Goal: Task Accomplishment & Management: Manage account settings

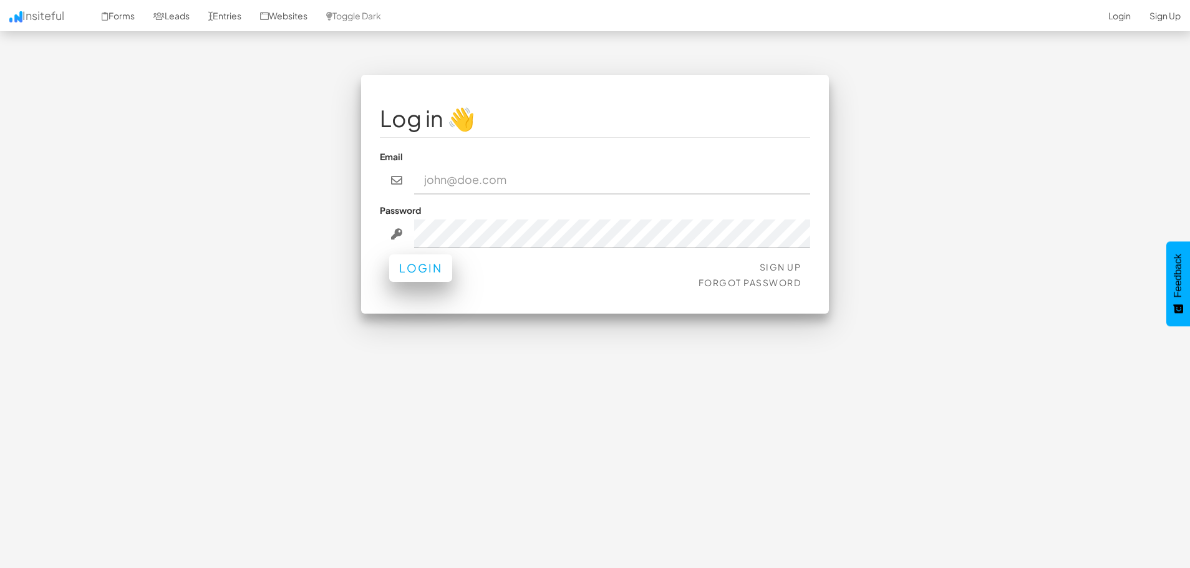
type input "info@digital-landscope.com"
click at [419, 273] on button "Login" at bounding box center [420, 267] width 63 height 27
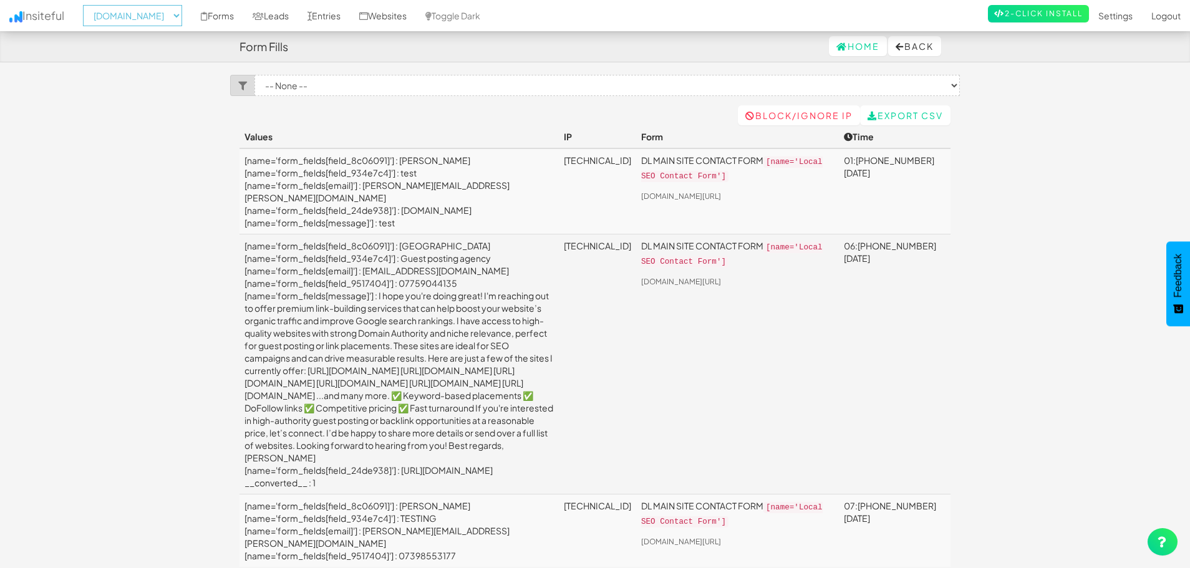
click at [182, 19] on select "-- None -- aeoagency.co.uk seoagencyscotland.com digital-landscope.com" at bounding box center [132, 15] width 99 height 21
select select "2519"
click at [87, 5] on select "-- None -- aeoagency.co.uk seoagencyscotland.com digital-landscope.com" at bounding box center [132, 15] width 99 height 21
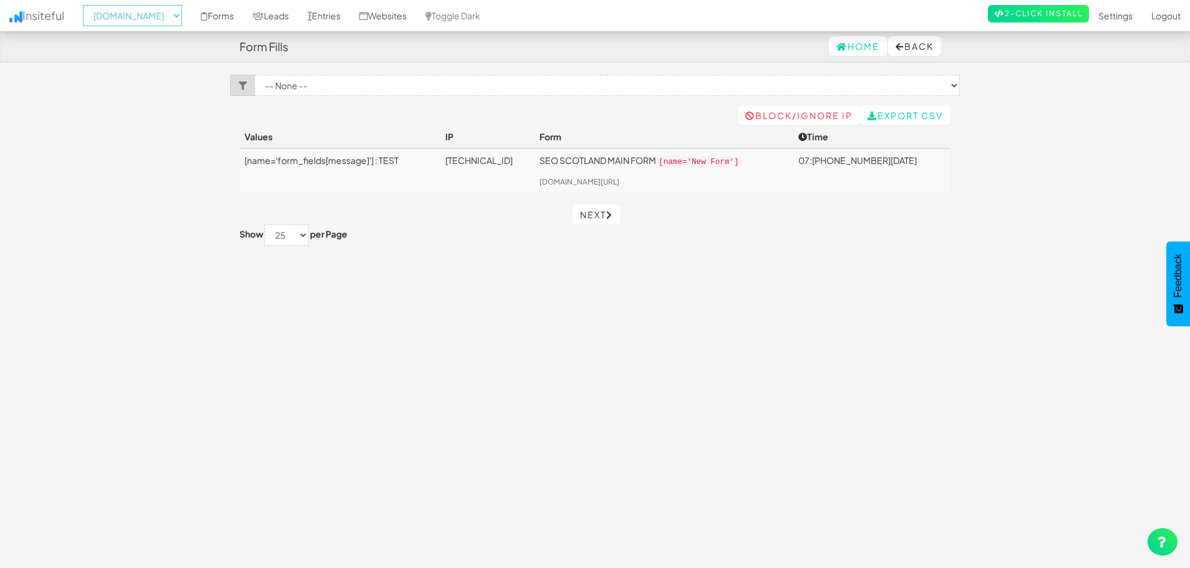
click at [154, 17] on select "-- None -- [DOMAIN_NAME] [DOMAIN_NAME] [DOMAIN_NAME]" at bounding box center [132, 15] width 99 height 21
select select "2520"
click at [87, 5] on select "-- None -- aeoagency.co.uk seoagencyscotland.com digital-landscope.com" at bounding box center [132, 15] width 99 height 21
select select "2520"
